Goal: Information Seeking & Learning: Learn about a topic

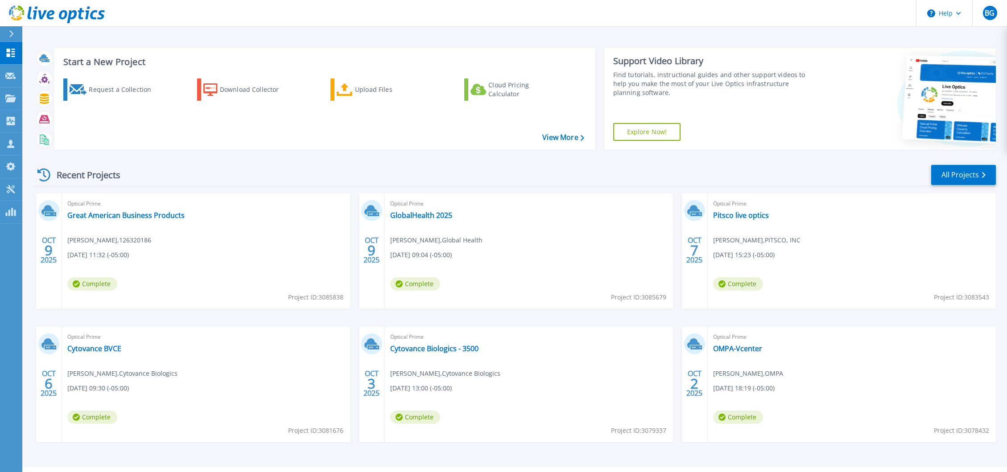
click at [941, 248] on div "Optical Prime Pitsco live optics Matthew Walker , PITSCO, INC 10/07/2025, 15:23…" at bounding box center [852, 251] width 288 height 115
click at [745, 348] on link "OMPA-Vcenter" at bounding box center [737, 348] width 49 height 9
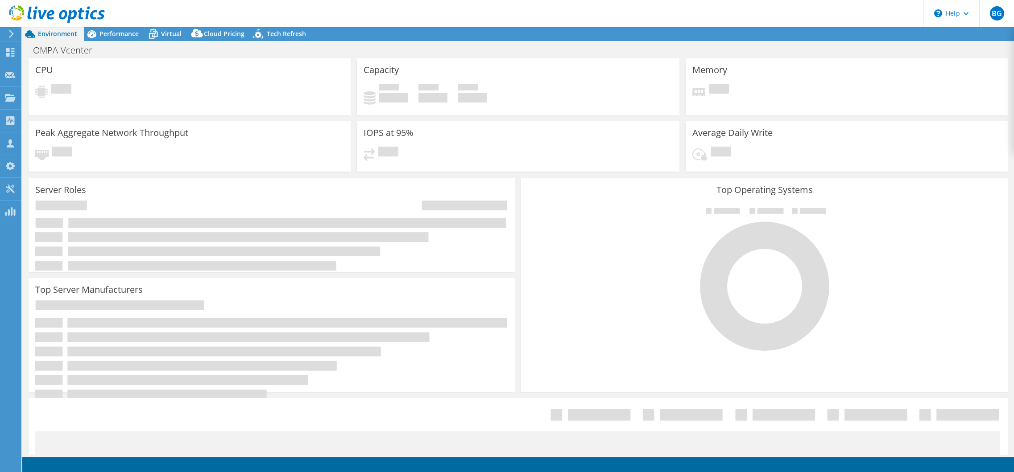
select select "USD"
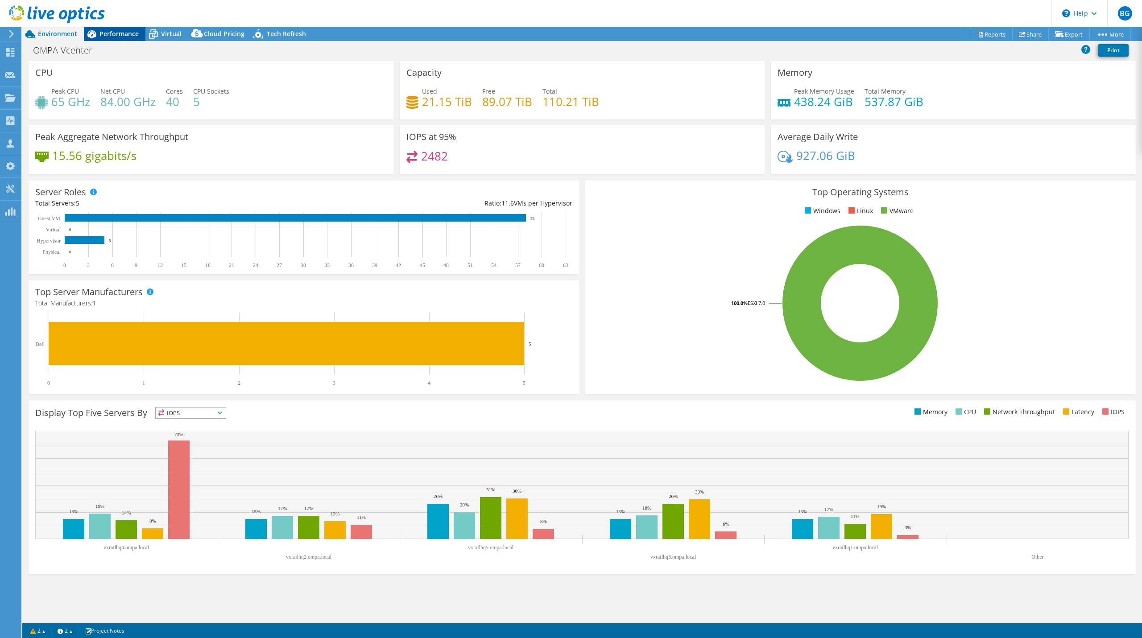
click at [122, 30] on span "Performance" at bounding box center [118, 33] width 39 height 8
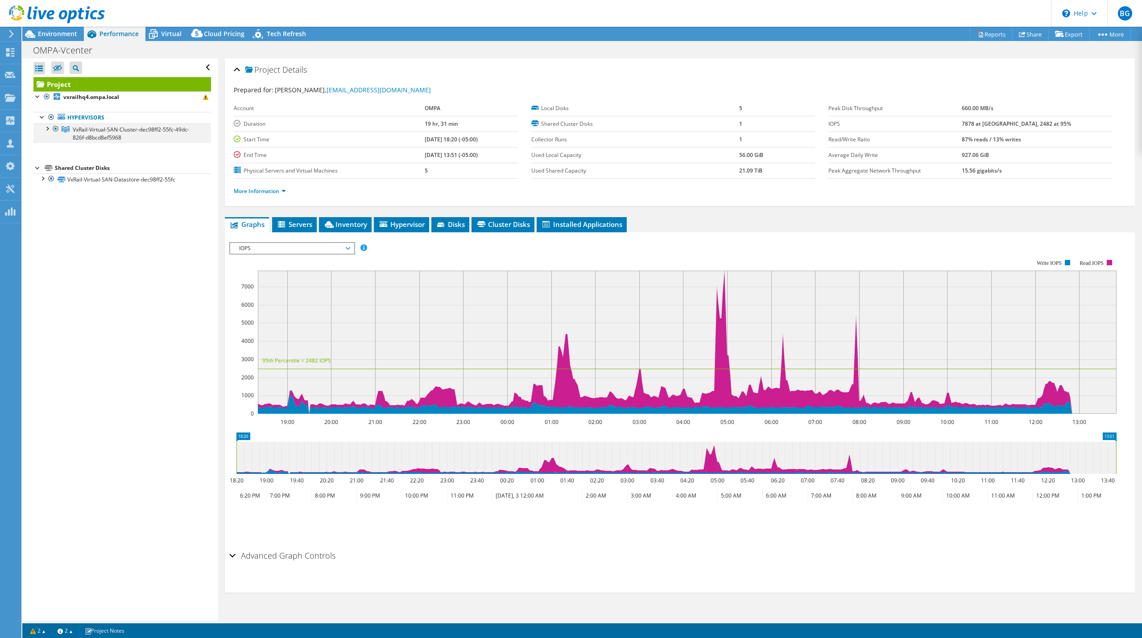
click at [47, 128] on div at bounding box center [46, 128] width 9 height 9
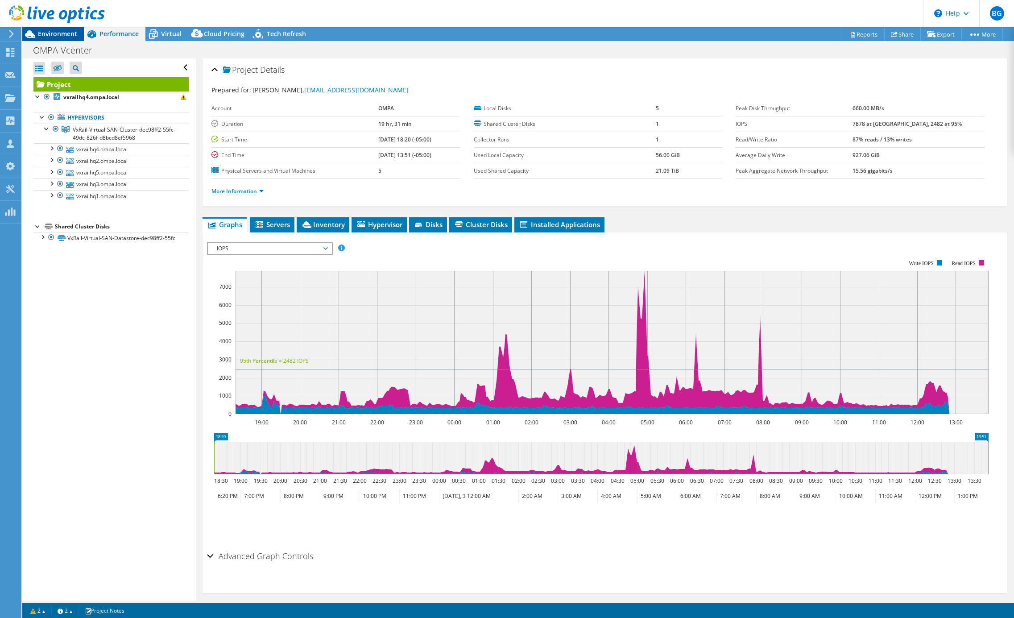
click at [63, 33] on span "Environment" at bounding box center [57, 33] width 39 height 8
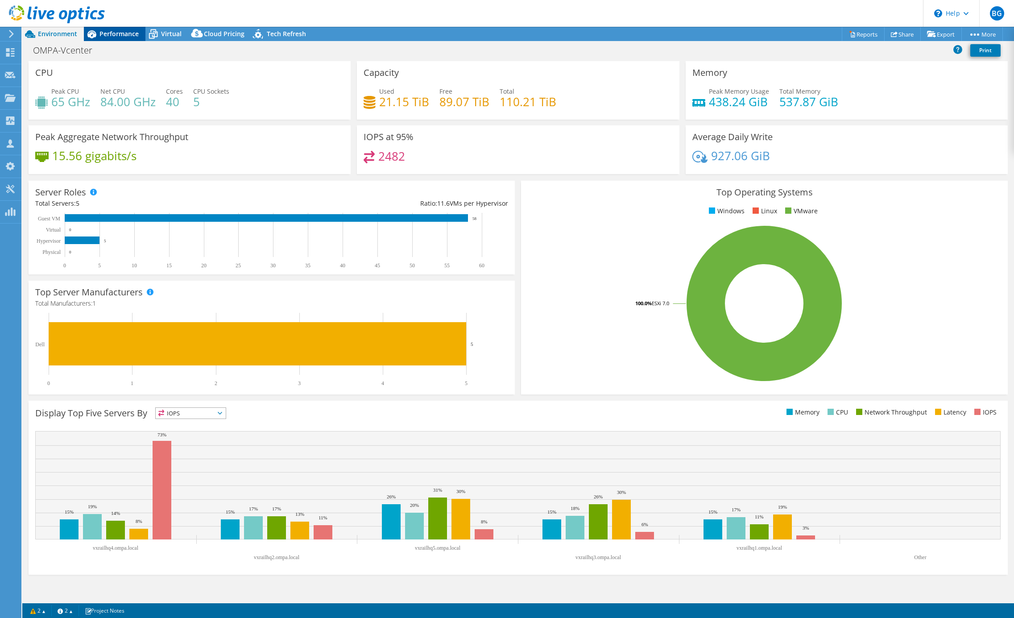
click at [117, 36] on span "Performance" at bounding box center [118, 33] width 39 height 8
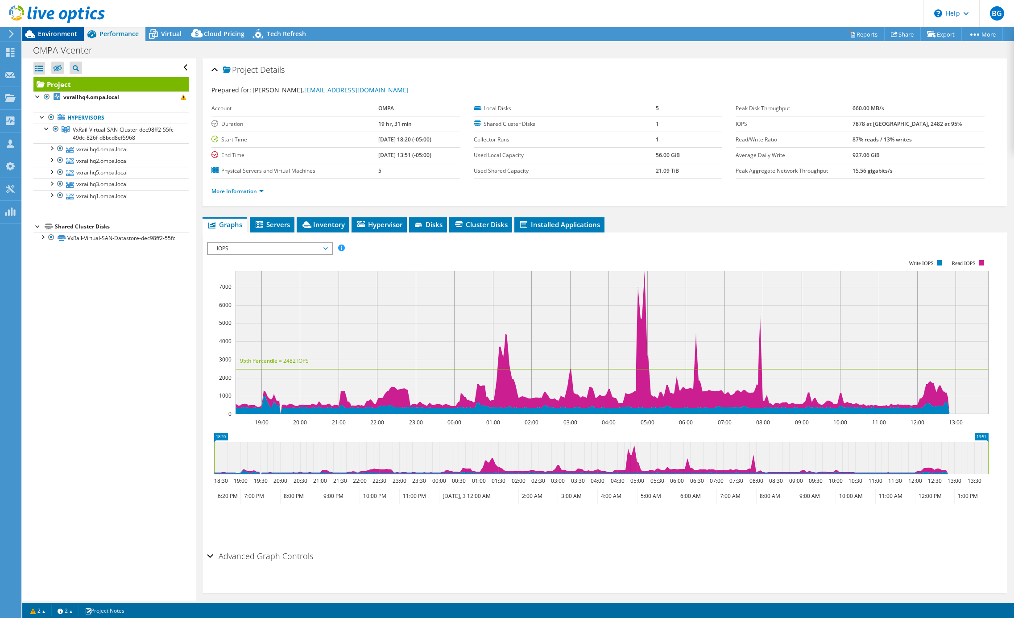
click at [61, 32] on span "Environment" at bounding box center [57, 33] width 39 height 8
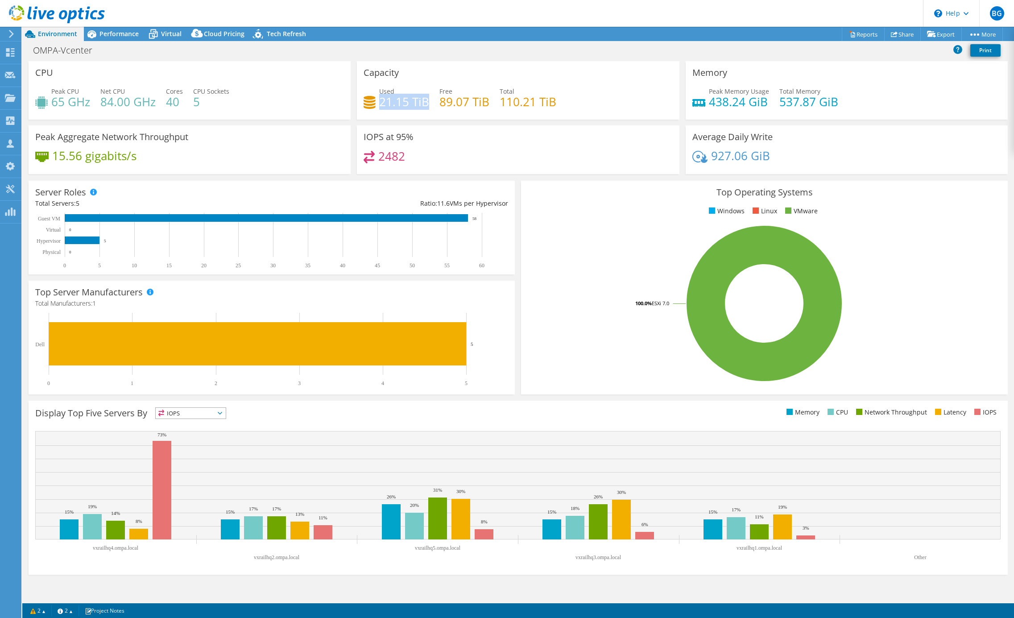
drag, startPoint x: 381, startPoint y: 101, endPoint x: 425, endPoint y: 101, distance: 44.2
click at [425, 101] on h4 "21.15 TiB" at bounding box center [404, 102] width 50 height 10
click at [75, 52] on h1 "OMPA-Vcenter" at bounding box center [67, 50] width 77 height 10
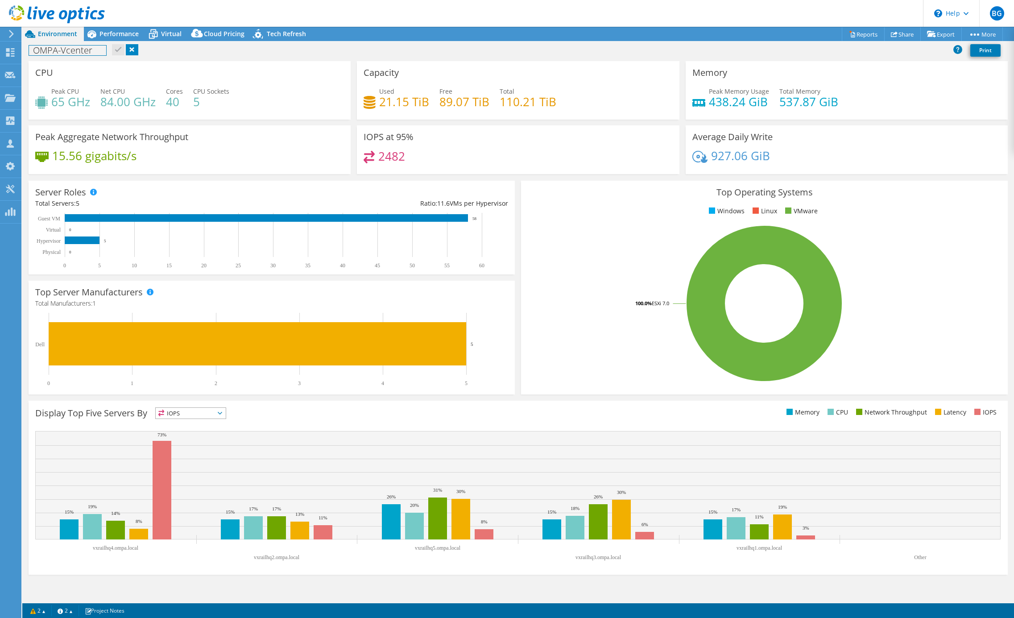
click at [75, 52] on h1 "OMPA-Vcenter" at bounding box center [67, 50] width 77 height 10
click at [144, 47] on link at bounding box center [145, 49] width 12 height 11
click at [314, 58] on div "[US_STATE] Municipal Print" at bounding box center [517, 50] width 991 height 16
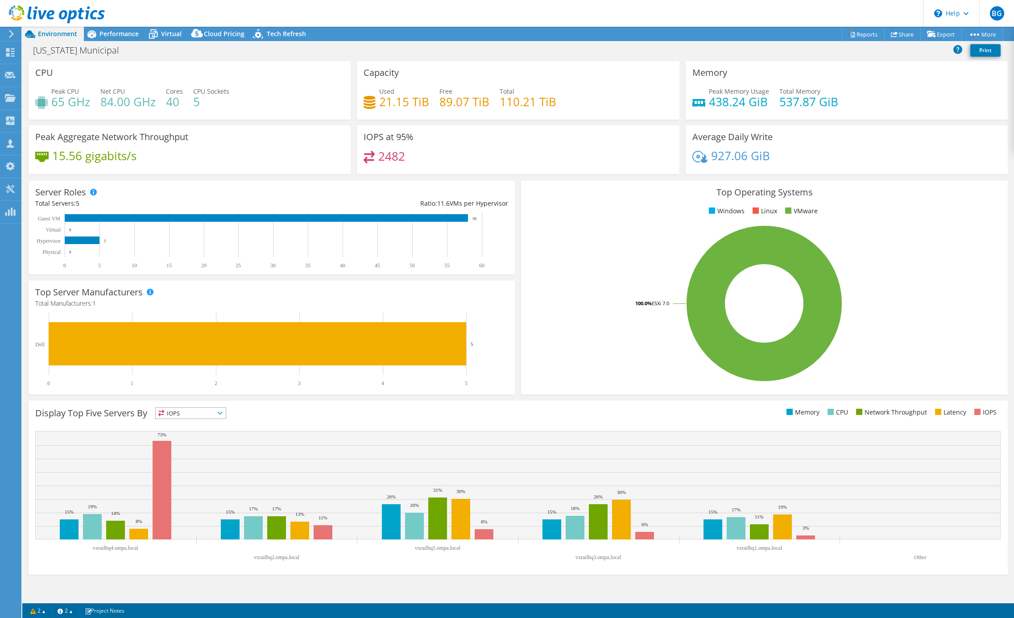
click at [513, 56] on div "[US_STATE] Municipal Print" at bounding box center [517, 50] width 991 height 16
drag, startPoint x: 379, startPoint y: 90, endPoint x: 429, endPoint y: 104, distance: 51.9
click at [429, 104] on div "Used 21.15 TiB" at bounding box center [396, 97] width 66 height 20
click at [123, 37] on span "Performance" at bounding box center [118, 33] width 39 height 8
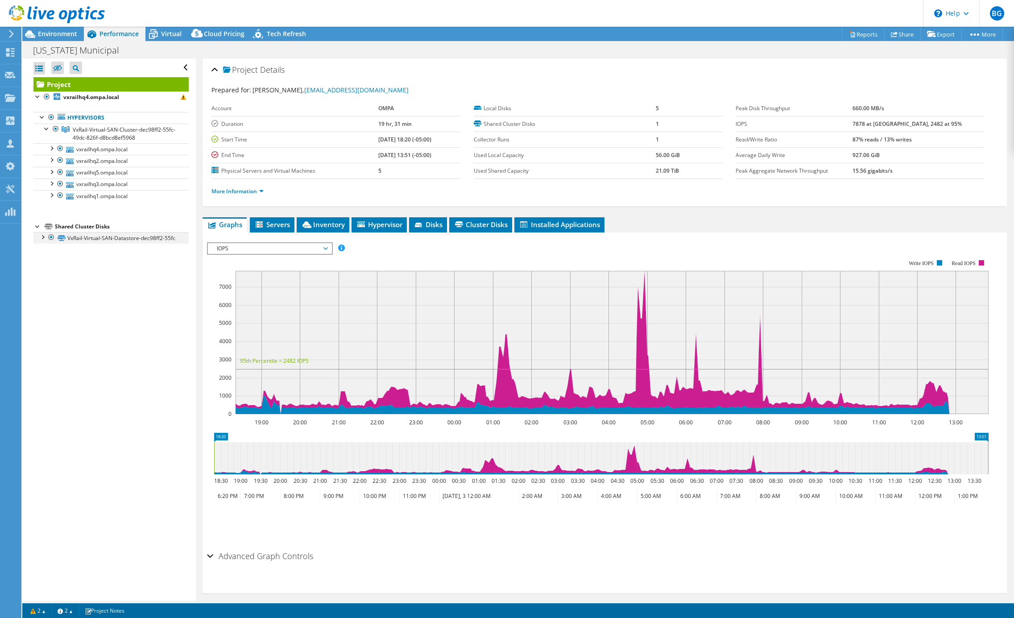
click at [42, 237] on div at bounding box center [42, 236] width 9 height 9
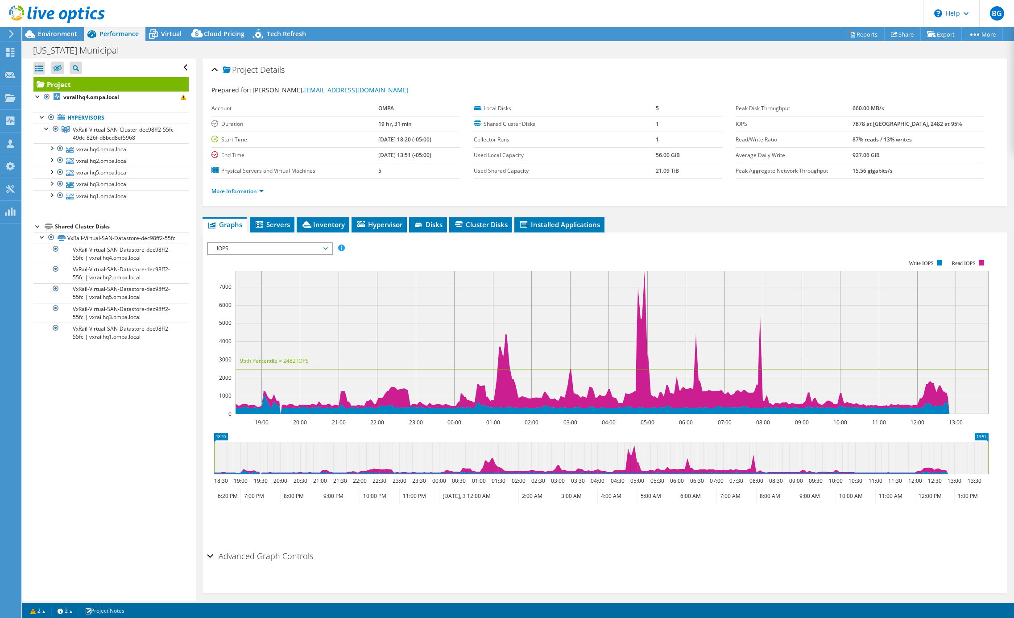
click at [654, 195] on ul "More Information" at bounding box center [604, 190] width 786 height 12
click at [761, 78] on div "Project Details" at bounding box center [604, 70] width 786 height 19
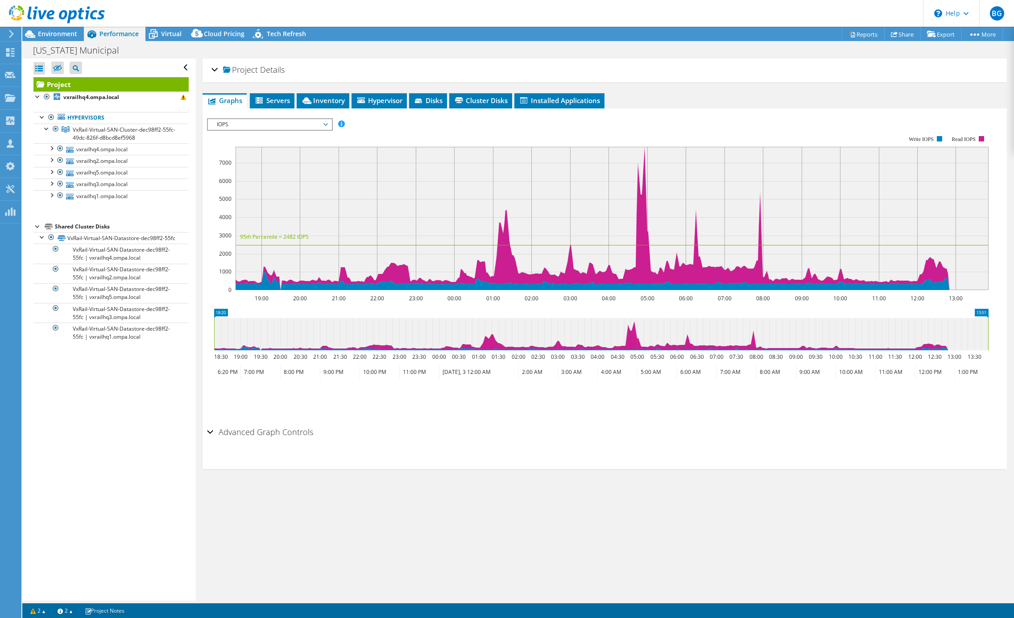
click at [841, 61] on div "Project Details" at bounding box center [604, 70] width 786 height 19
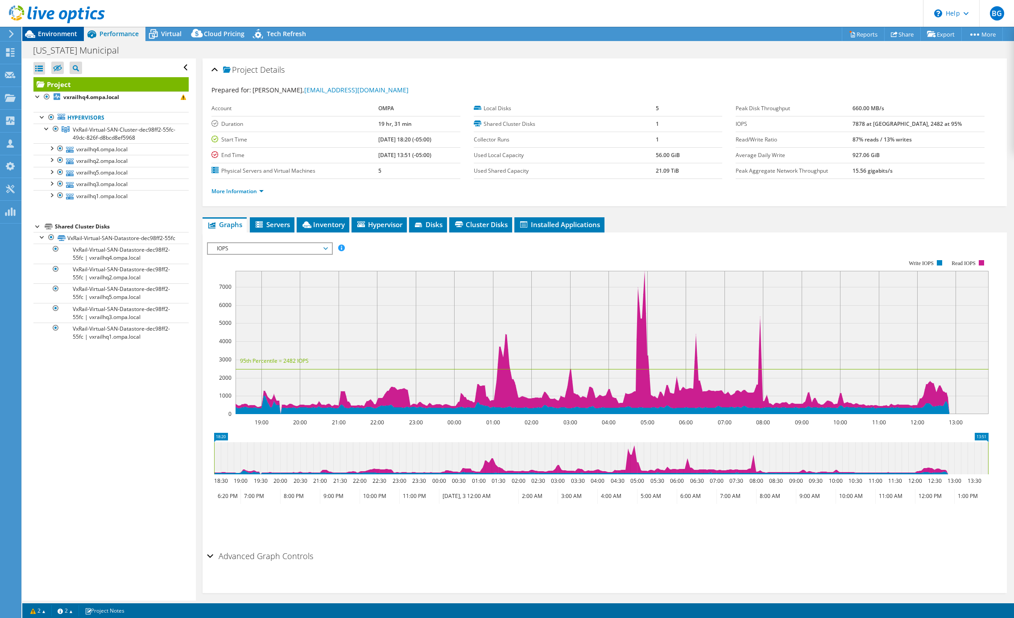
click at [60, 37] on span "Environment" at bounding box center [57, 33] width 39 height 8
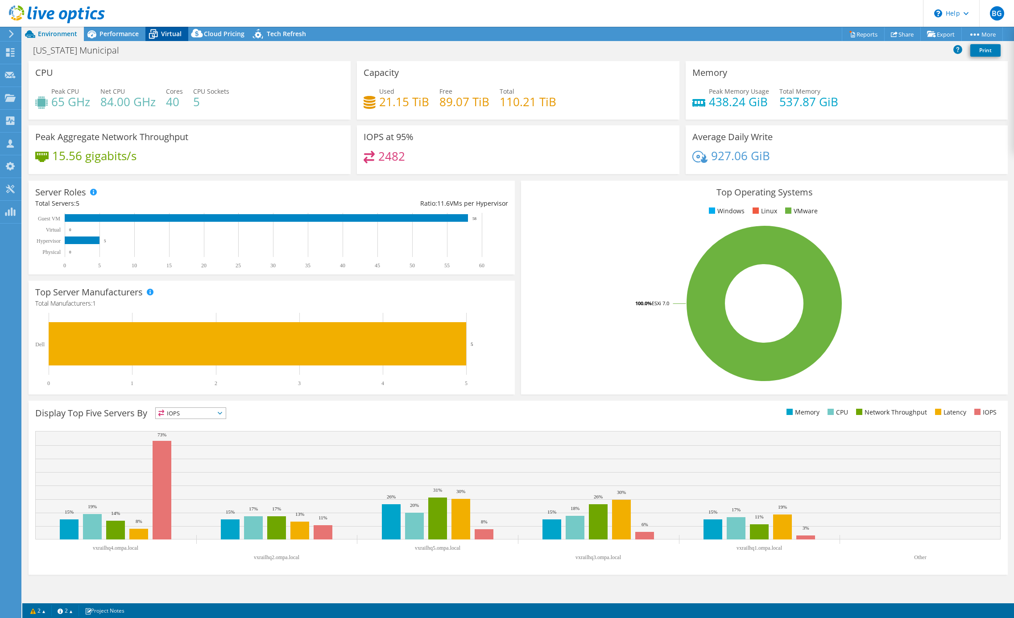
click at [174, 31] on span "Virtual" at bounding box center [171, 33] width 21 height 8
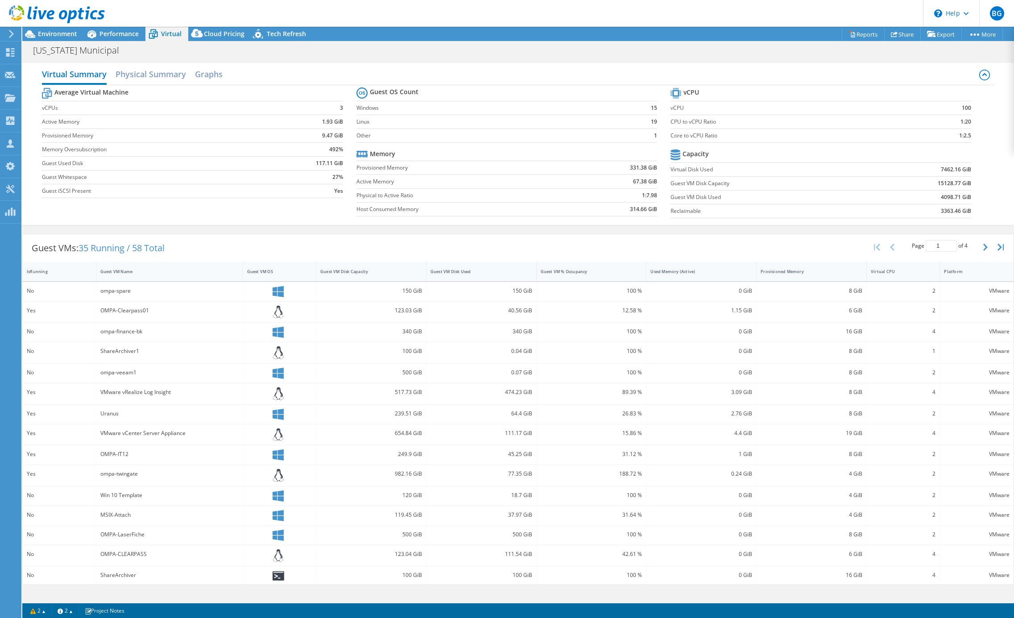
click at [489, 266] on div "Guest VM Disk Used" at bounding box center [475, 271] width 99 height 14
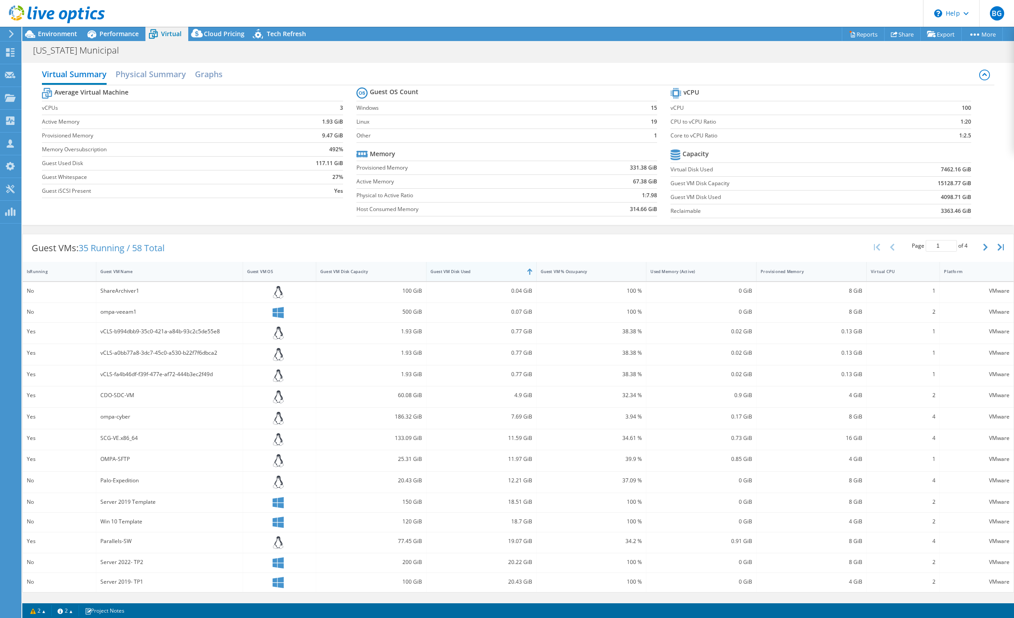
click at [489, 266] on div "Guest VM Disk Used" at bounding box center [475, 271] width 99 height 14
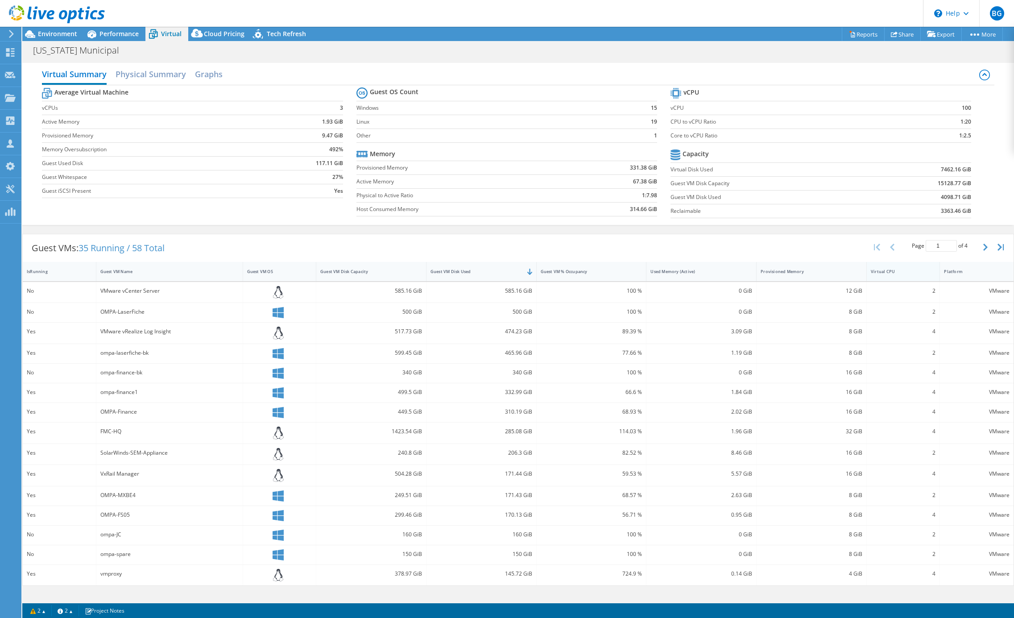
click at [892, 272] on div "Virtual CPU" at bounding box center [897, 271] width 54 height 6
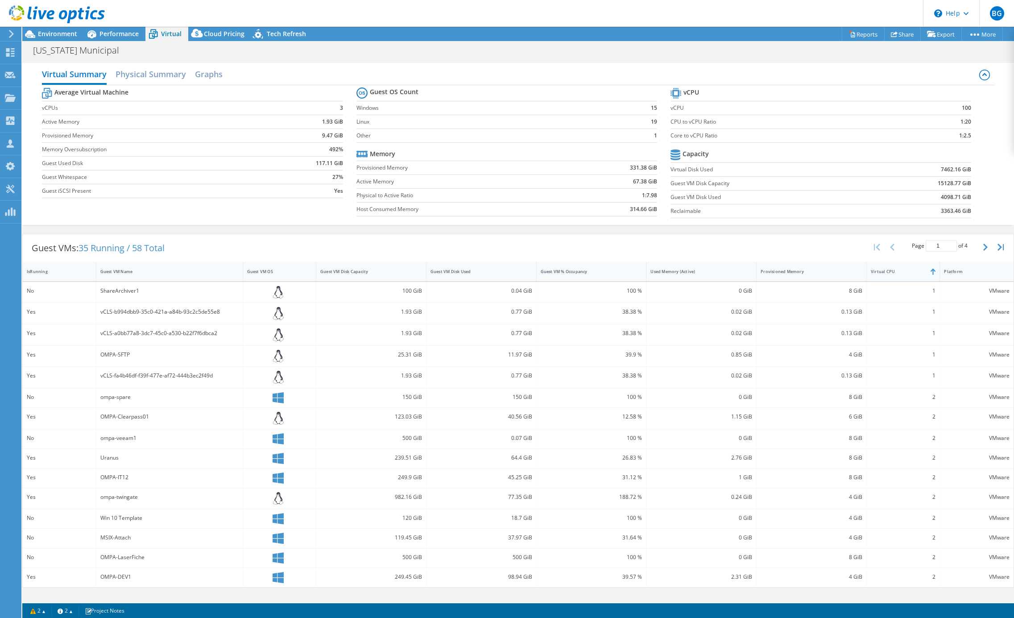
click at [892, 272] on div "Virtual CPU" at bounding box center [897, 271] width 54 height 6
click at [813, 271] on div "Provisioned Memory" at bounding box center [805, 271] width 91 height 6
click at [765, 58] on div "Virtual Summary Physical Summary Graphs Average Virtual Machine vCPUs 3 Active …" at bounding box center [517, 143] width 991 height 171
click at [386, 274] on div "Guest VM Disk Capacity" at bounding box center [365, 271] width 91 height 6
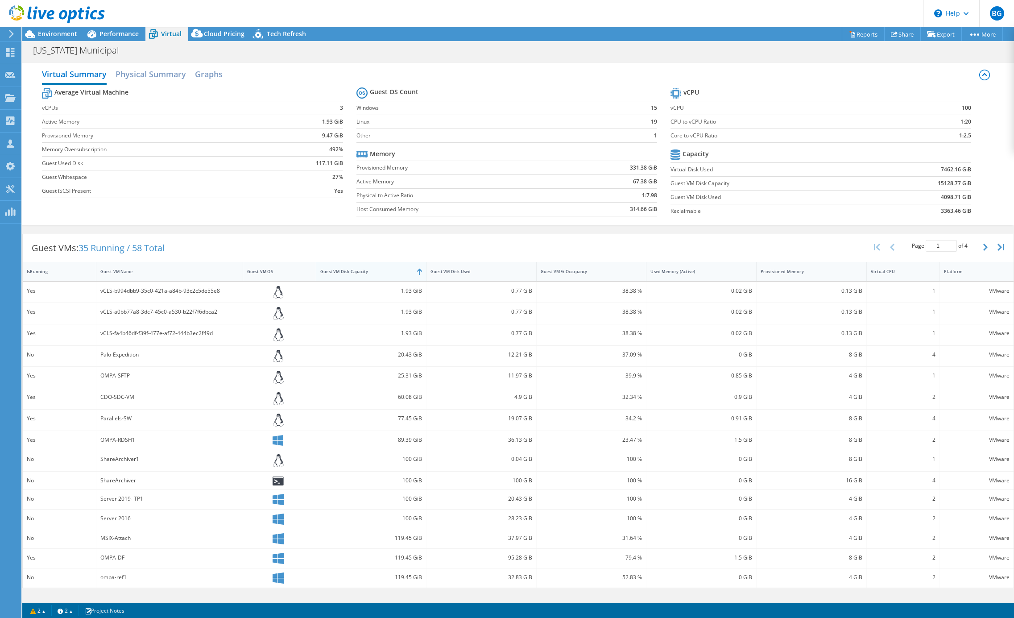
click at [386, 274] on div "Guest VM Disk Capacity" at bounding box center [365, 271] width 91 height 6
drag, startPoint x: 685, startPoint y: 153, endPoint x: 973, endPoint y: 209, distance: 293.9
click at [973, 209] on section "vCPU vCPU 100 CPU to vCPU Ratio 1:20 Core to vCPU Ratio 1:2.5 Capacity Virtual …" at bounding box center [827, 154] width 314 height 137
click at [951, 167] on b "7462.16 GiB" at bounding box center [955, 169] width 30 height 9
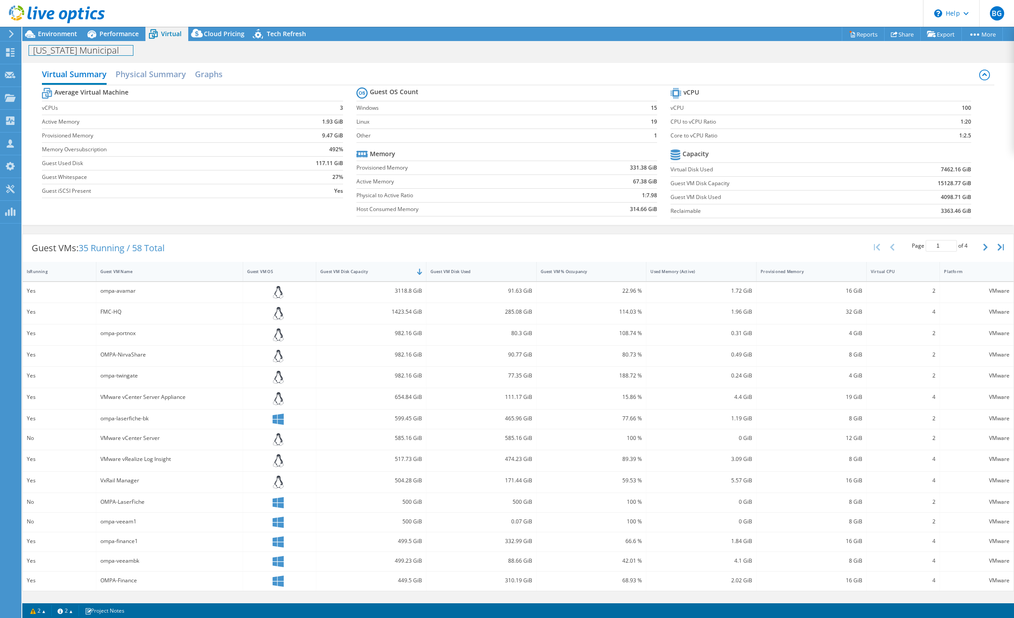
click at [113, 42] on div "[US_STATE] Municipal Print" at bounding box center [517, 50] width 991 height 16
click at [118, 32] on span "Performance" at bounding box center [118, 33] width 39 height 8
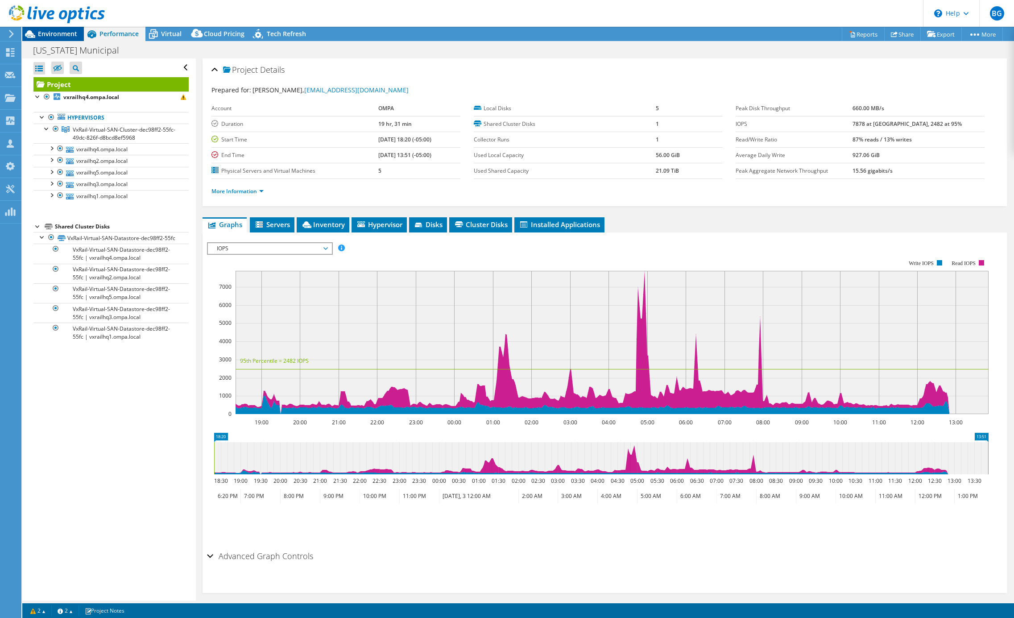
click at [60, 31] on span "Environment" at bounding box center [57, 33] width 39 height 8
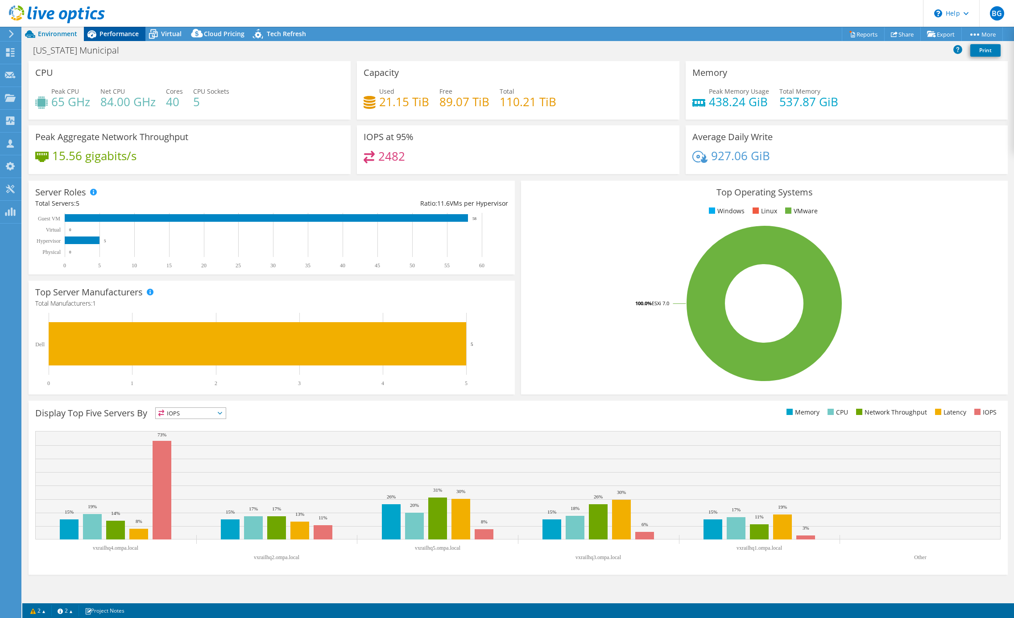
click at [125, 35] on span "Performance" at bounding box center [118, 33] width 39 height 8
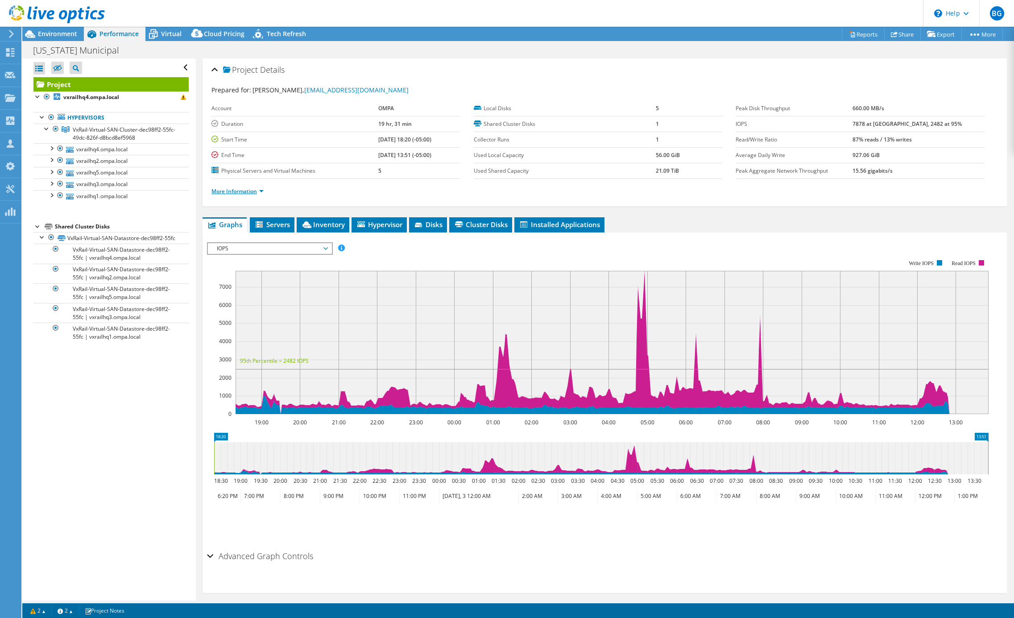
click at [259, 194] on link "More Information" at bounding box center [237, 191] width 52 height 8
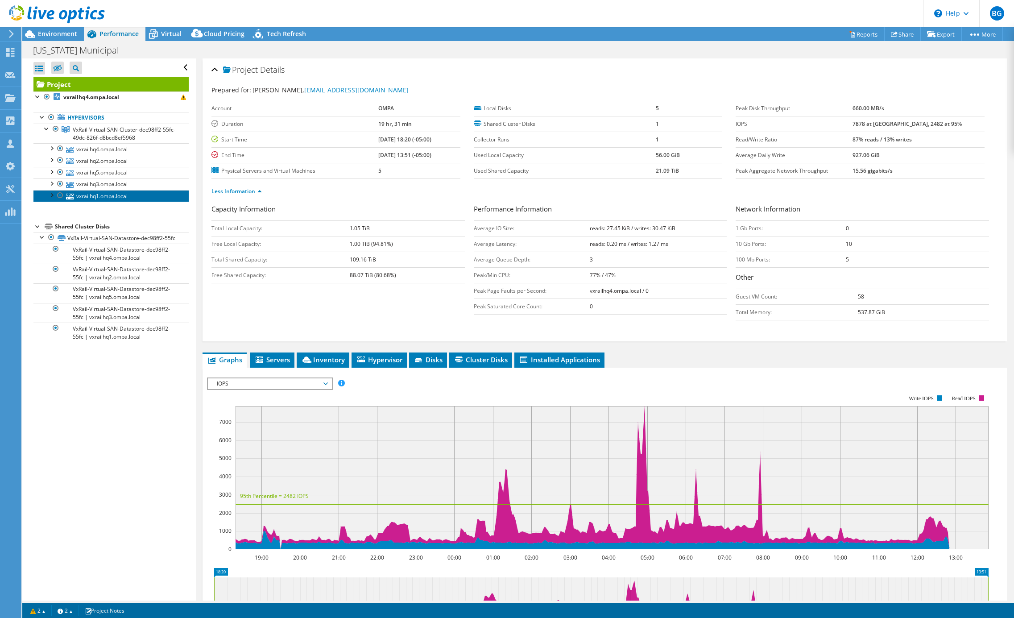
click at [110, 193] on link "vxrailhq1.ompa.local" at bounding box center [110, 196] width 155 height 12
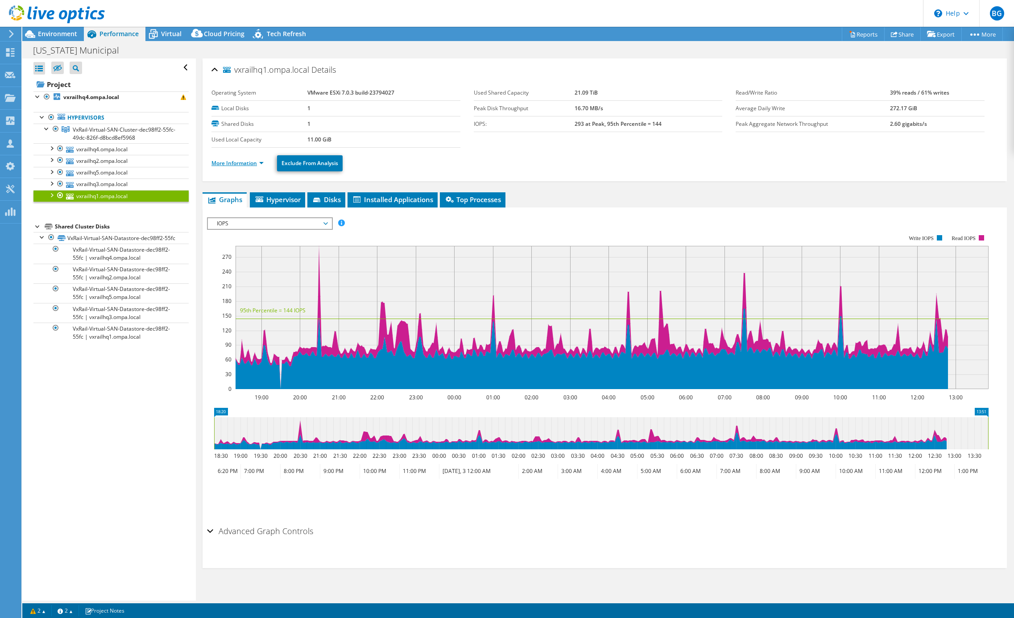
click at [257, 165] on link "More Information" at bounding box center [237, 163] width 52 height 8
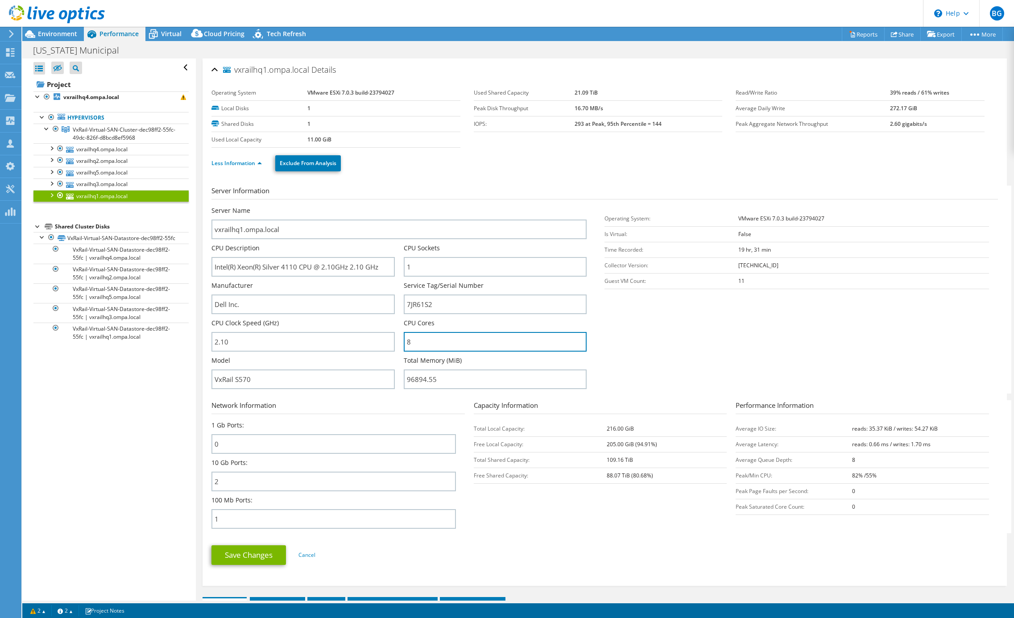
drag, startPoint x: 418, startPoint y: 344, endPoint x: 384, endPoint y: 325, distance: 39.2
click at [384, 206] on div "Server Name vxrailhq1.ompa.local CPU Description Intel(R) Xeon(R) Silver 4110 C…" at bounding box center [403, 206] width 384 height 0
click at [780, 325] on section "Server Information Server Name vxrailhq1.ompa.local CPU Description Intel(R) Xe…" at bounding box center [606, 290] width 791 height 208
click at [173, 31] on span "Virtual" at bounding box center [171, 33] width 21 height 8
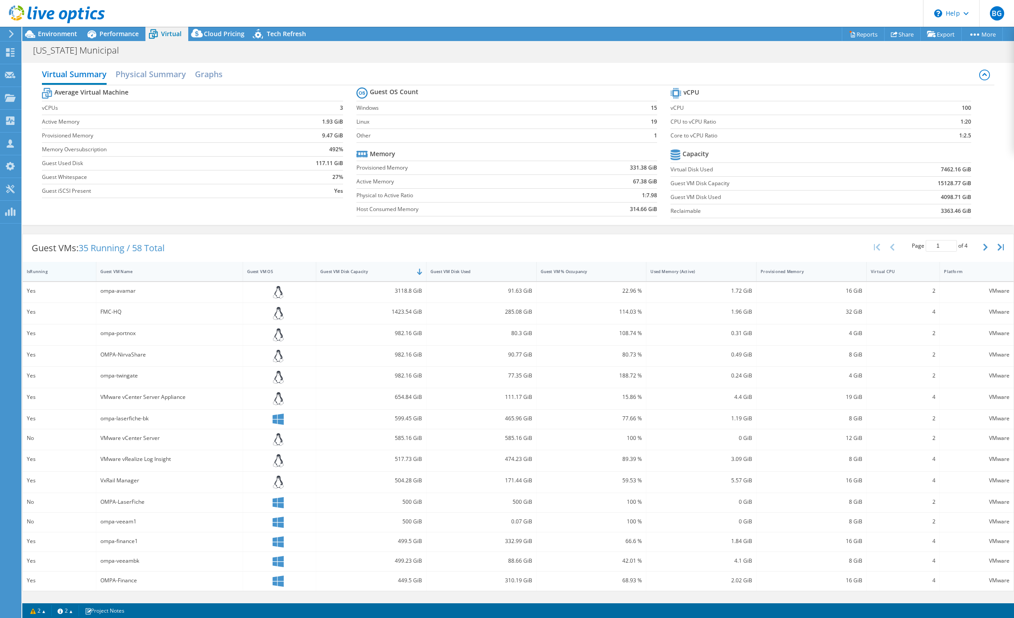
click at [54, 268] on div "IsRunning" at bounding box center [54, 271] width 54 height 6
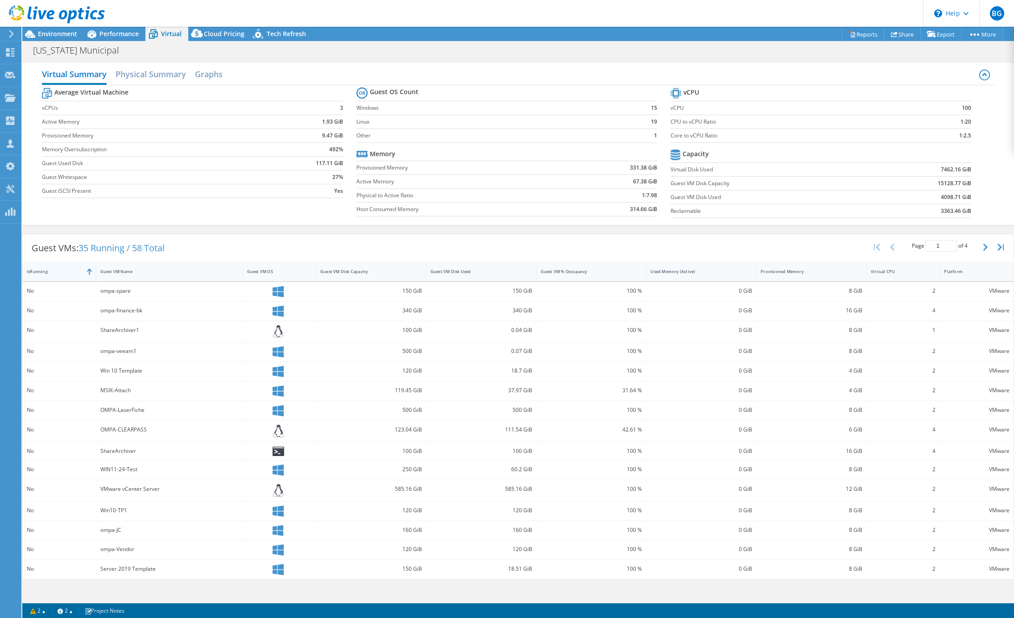
click at [54, 268] on div "IsRunning" at bounding box center [54, 271] width 54 height 6
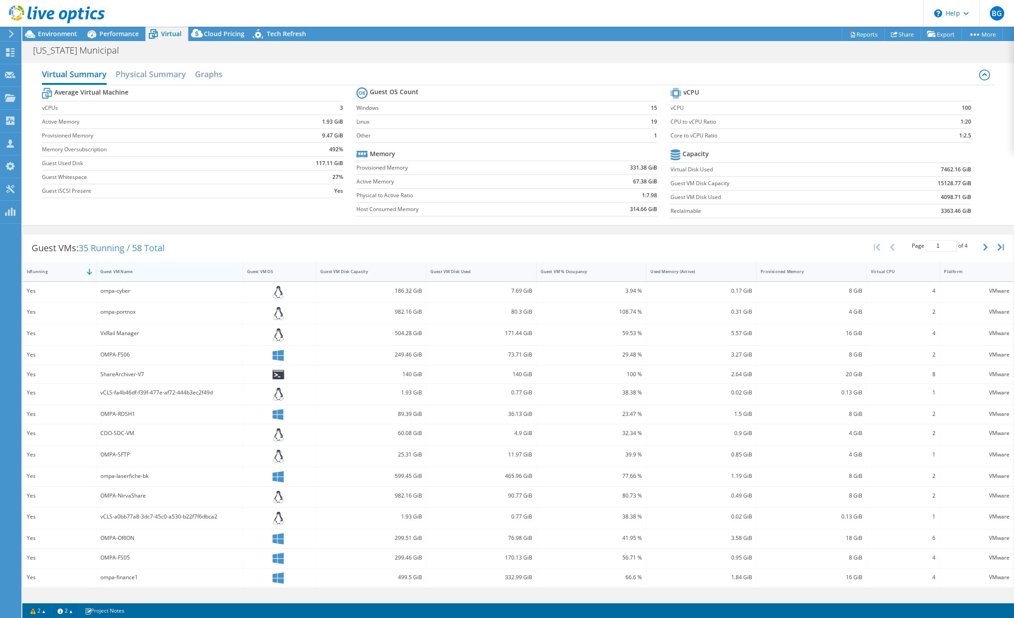
click at [163, 275] on div "Guest VM Name" at bounding box center [164, 271] width 136 height 14
click at [165, 265] on div "Guest VM Name" at bounding box center [164, 271] width 136 height 14
